Goal: Go to known website: Go to known website

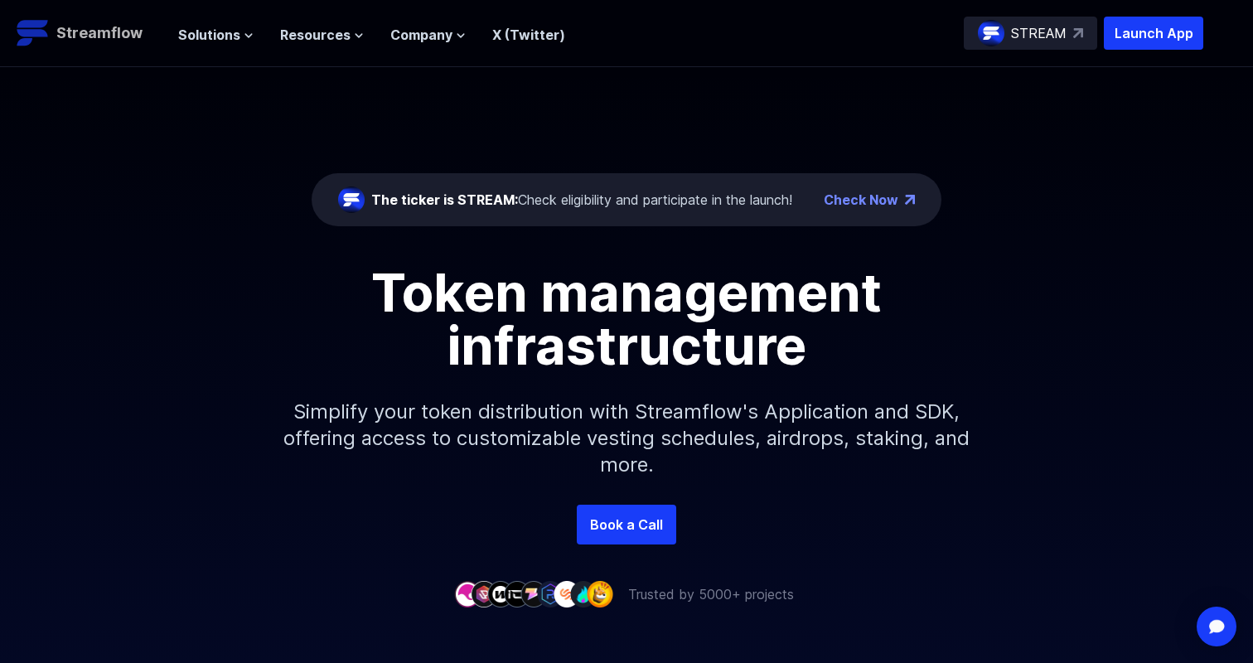
click at [65, 27] on p "Streamflow" at bounding box center [99, 33] width 86 height 23
click at [1150, 50] on header "Streamflow Launch App STREAM Solutions Overview Streamflow features an all-in-o…" at bounding box center [626, 33] width 1253 height 67
click at [1150, 36] on p "Launch App" at bounding box center [1153, 33] width 99 height 33
